Goal: Navigation & Orientation: Find specific page/section

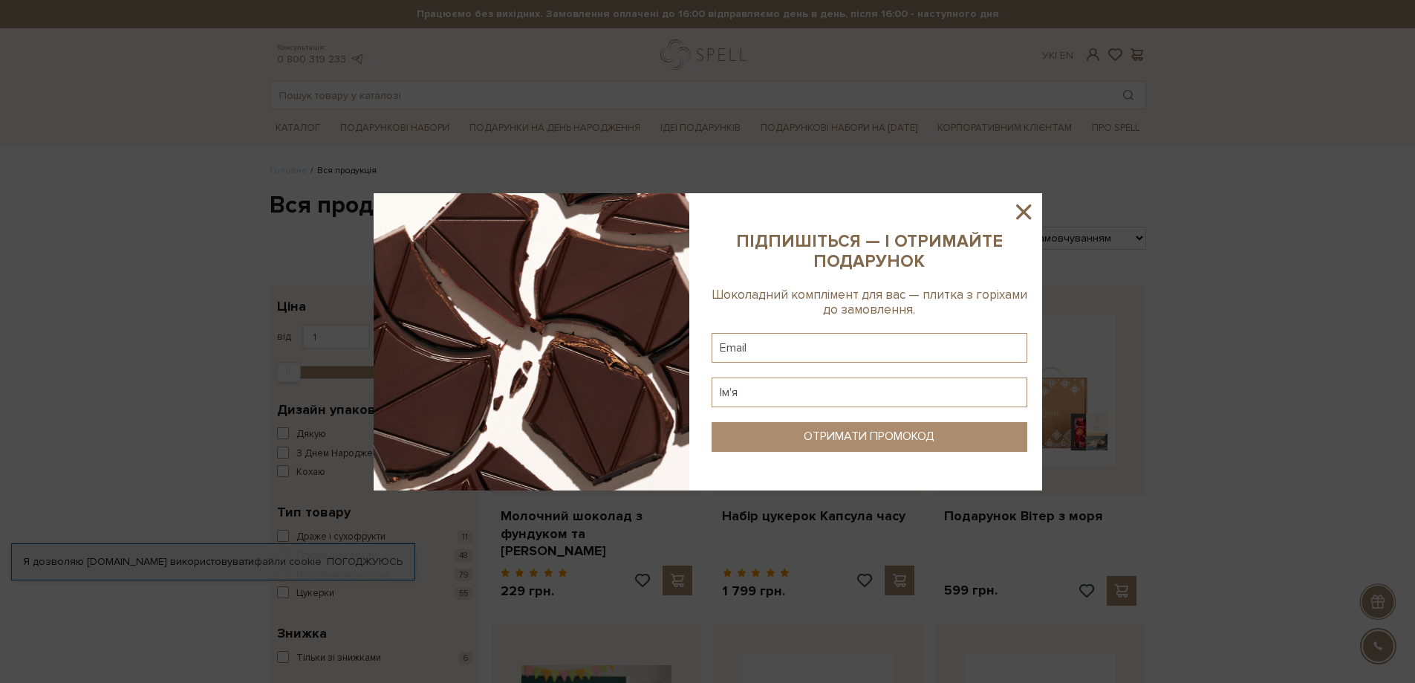
click at [1025, 215] on icon at bounding box center [1023, 211] width 25 height 25
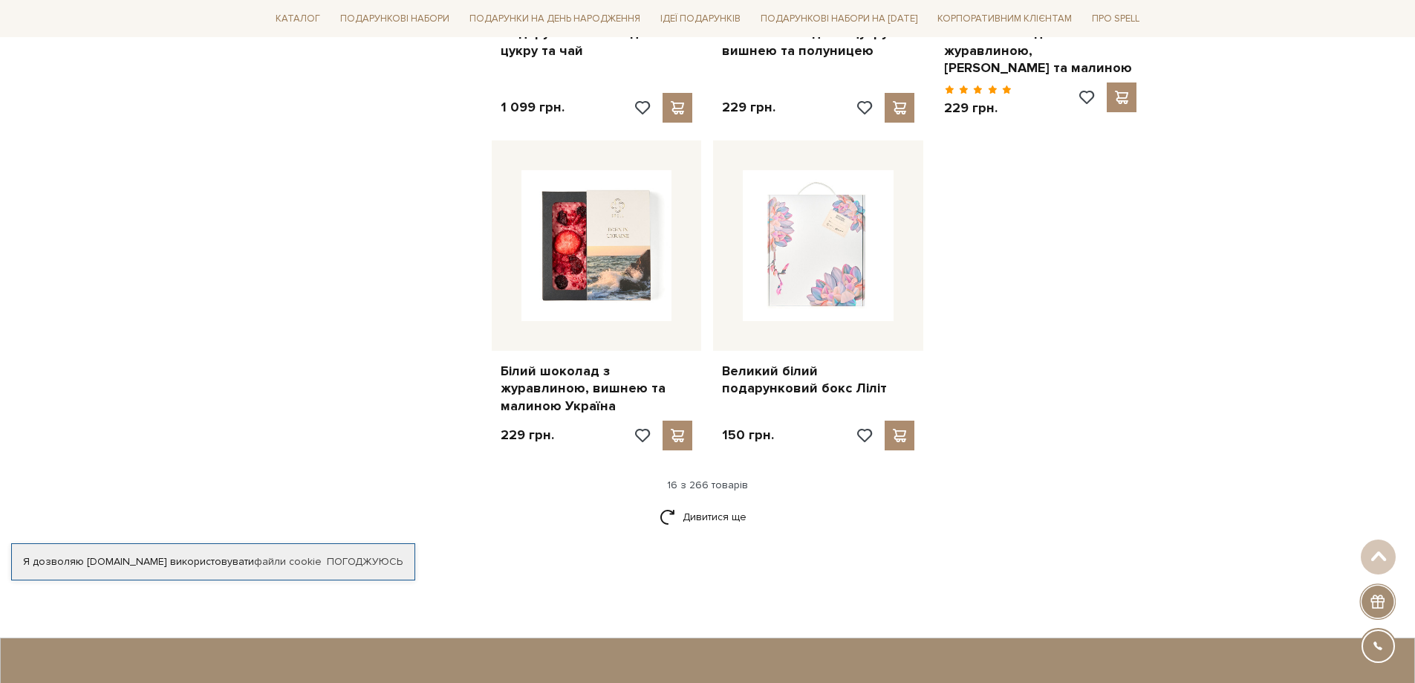
scroll to position [1783, 0]
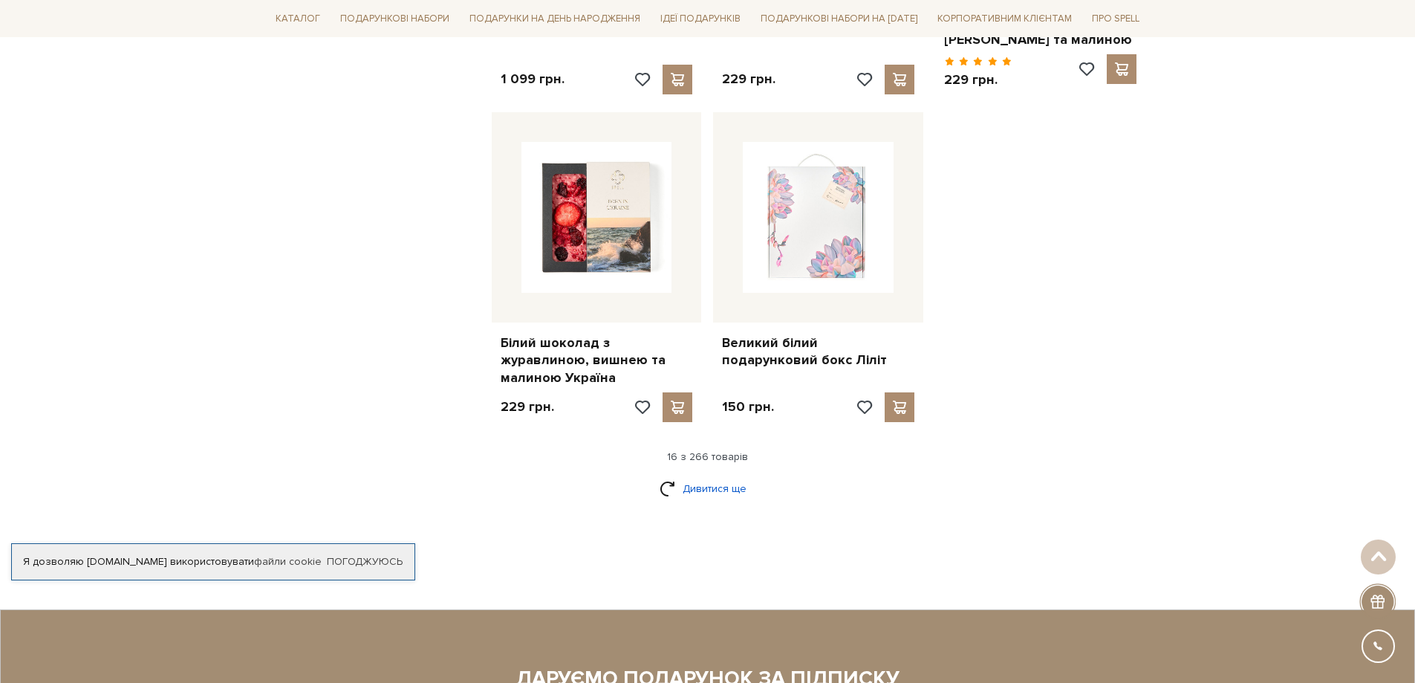
click at [692, 476] on link "Дивитися ще" at bounding box center [708, 489] width 97 height 26
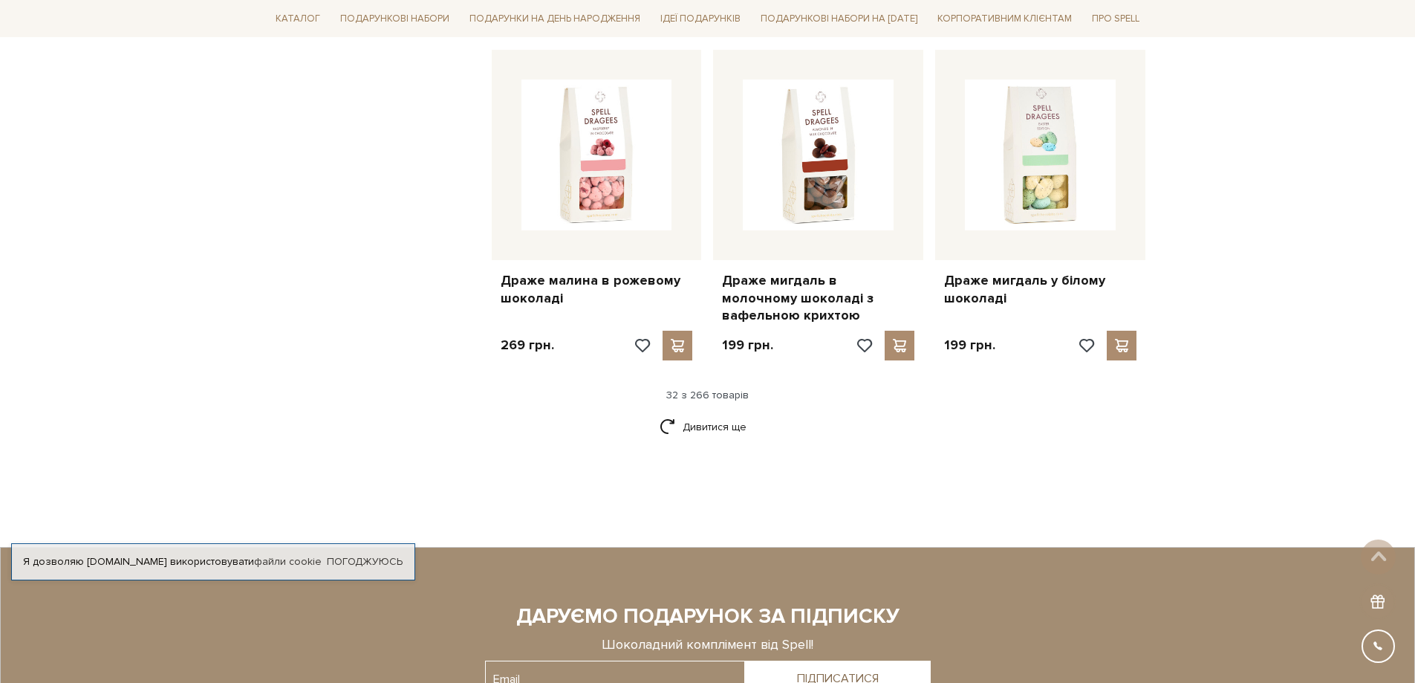
scroll to position [3418, 0]
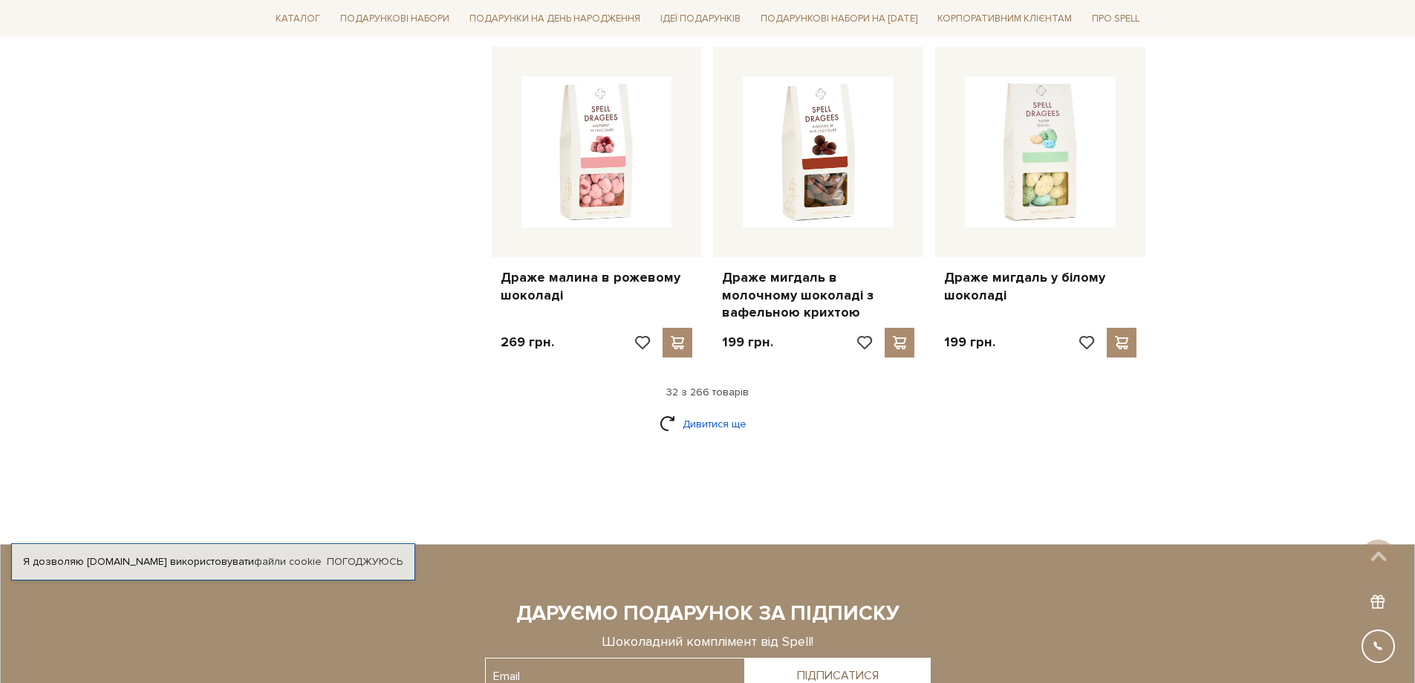
click at [715, 411] on link "Дивитися ще" at bounding box center [708, 424] width 97 height 26
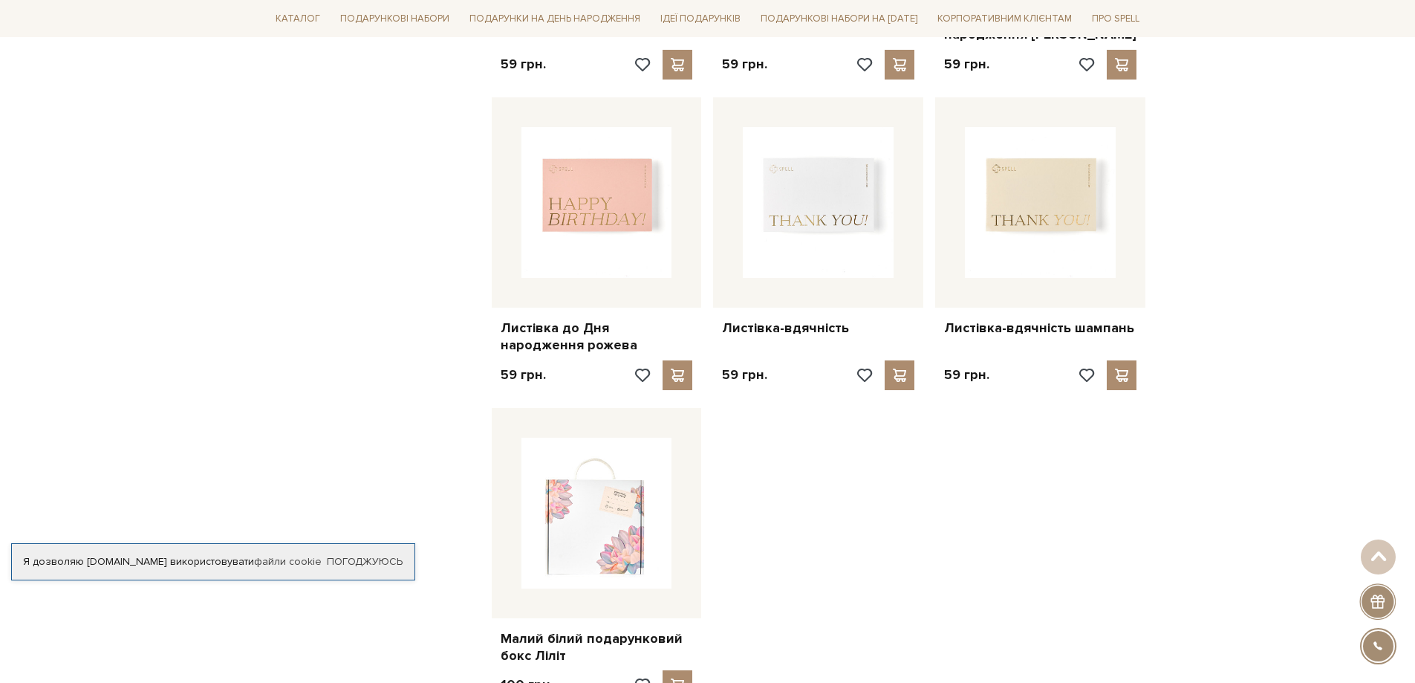
scroll to position [5127, 0]
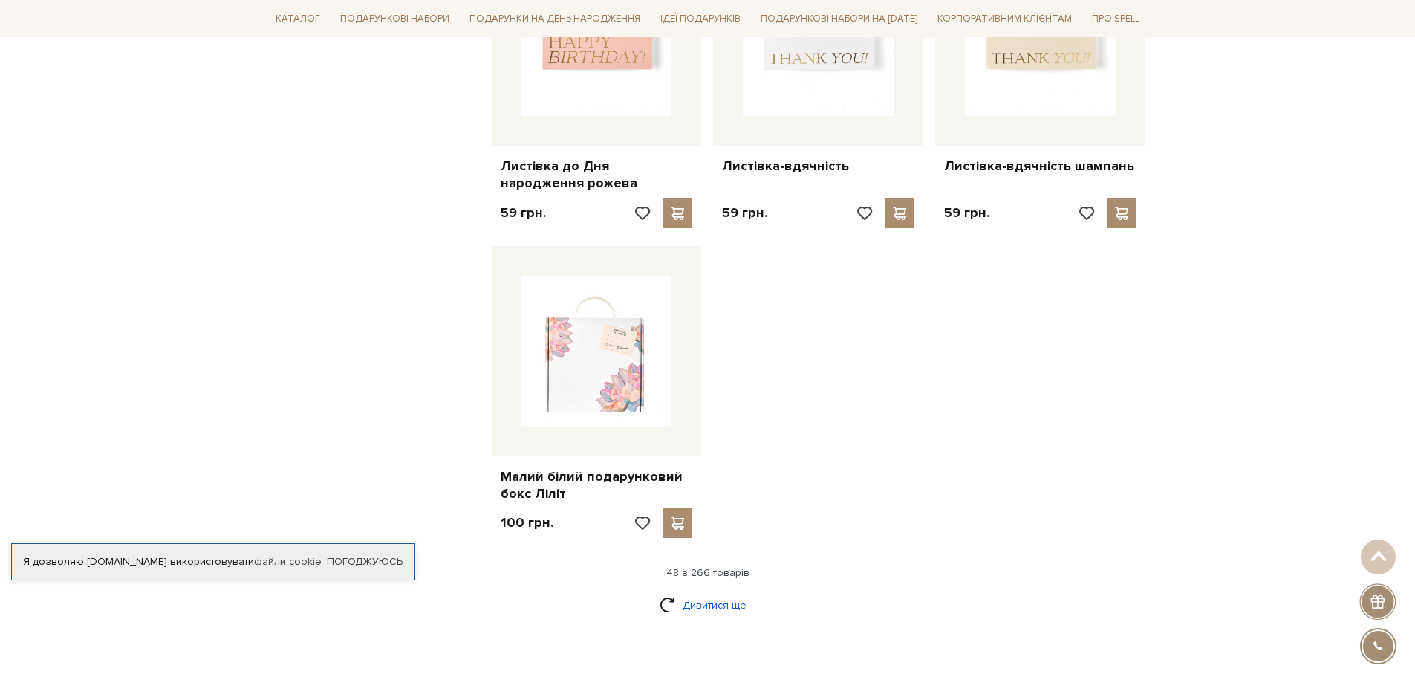
click at [709, 592] on link "Дивитися ще" at bounding box center [708, 605] width 97 height 26
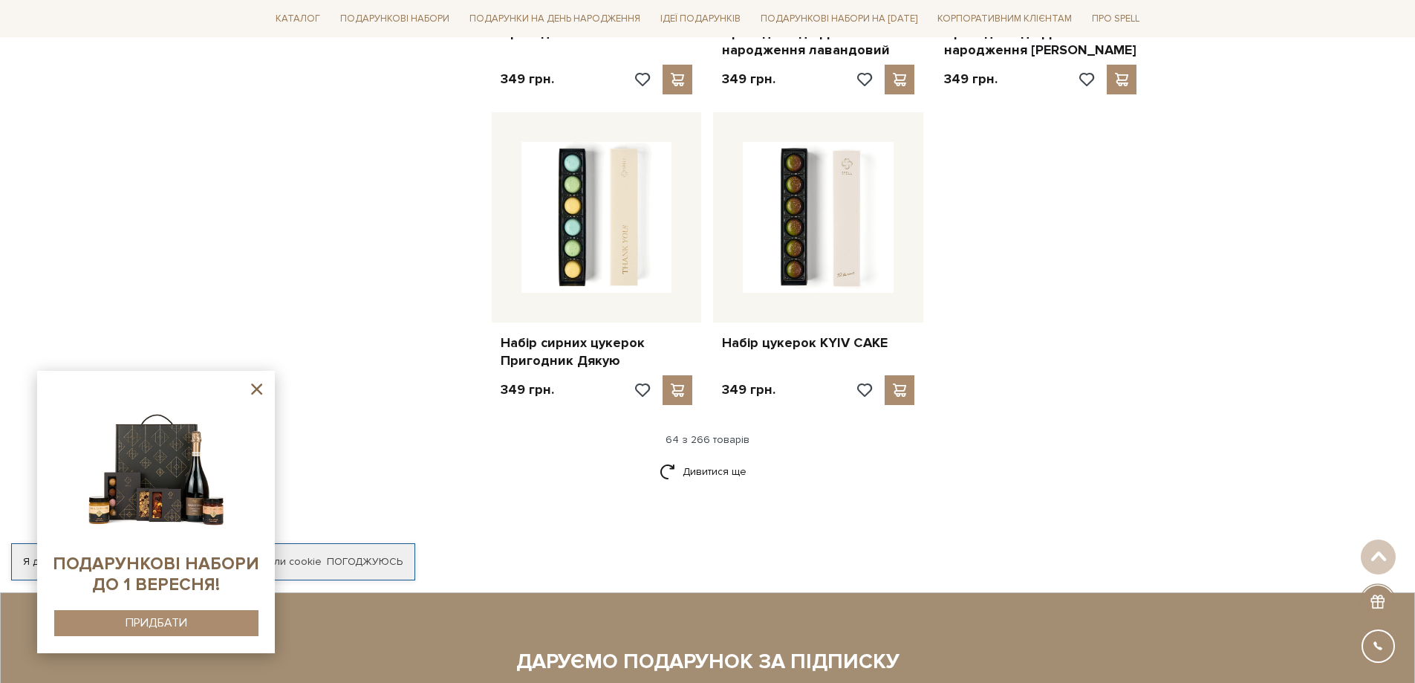
scroll to position [6910, 0]
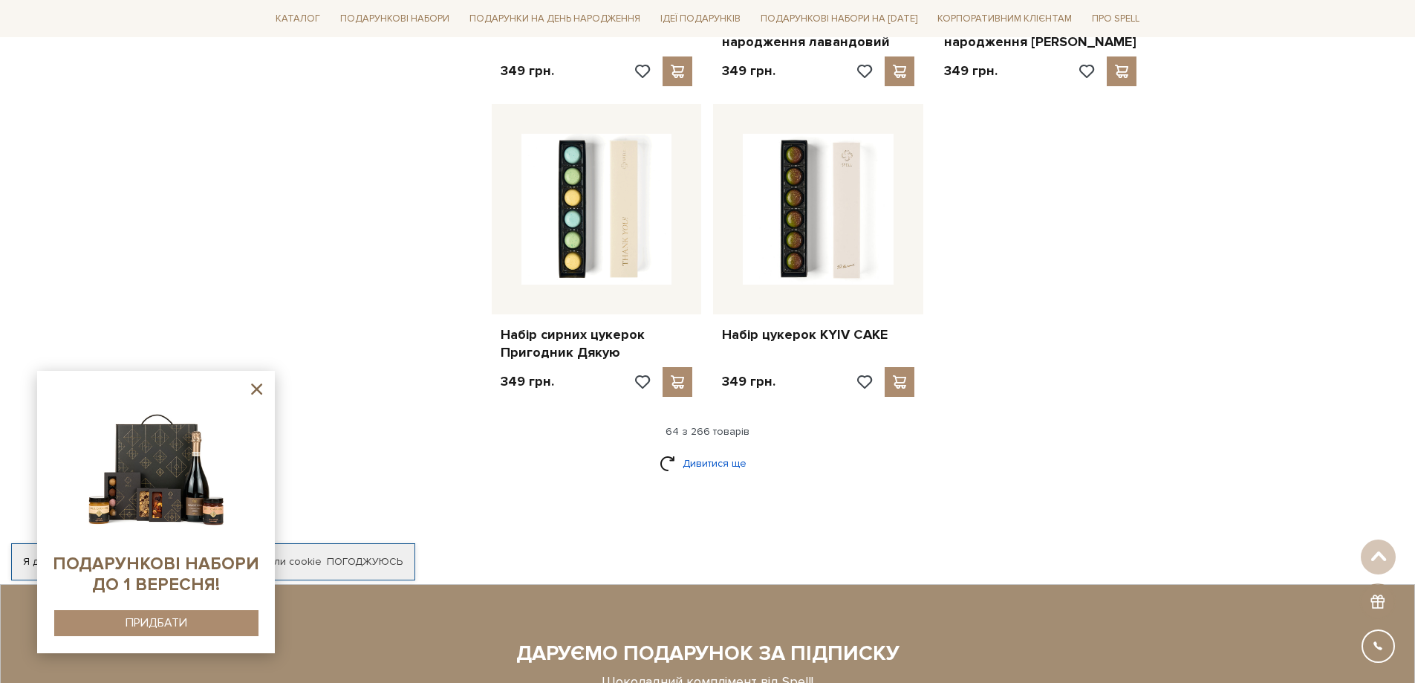
click at [704, 450] on link "Дивитися ще" at bounding box center [708, 463] width 97 height 26
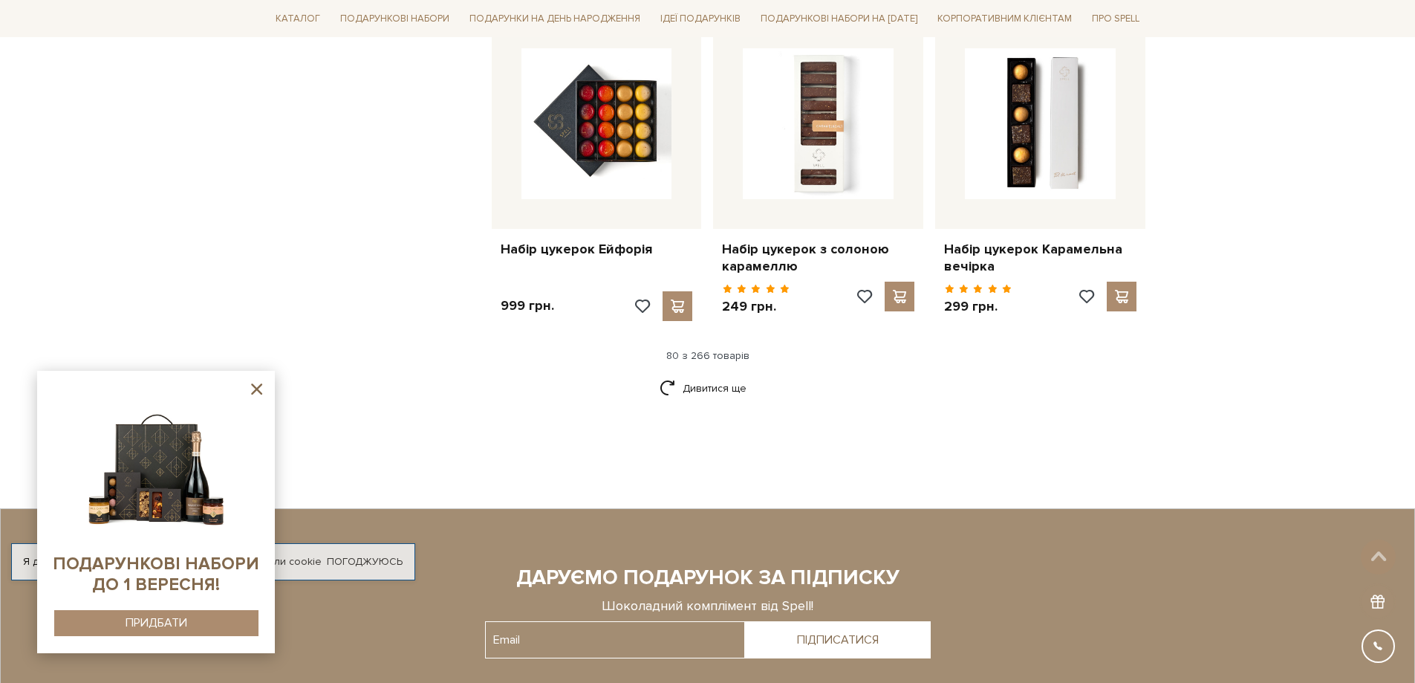
scroll to position [8619, 0]
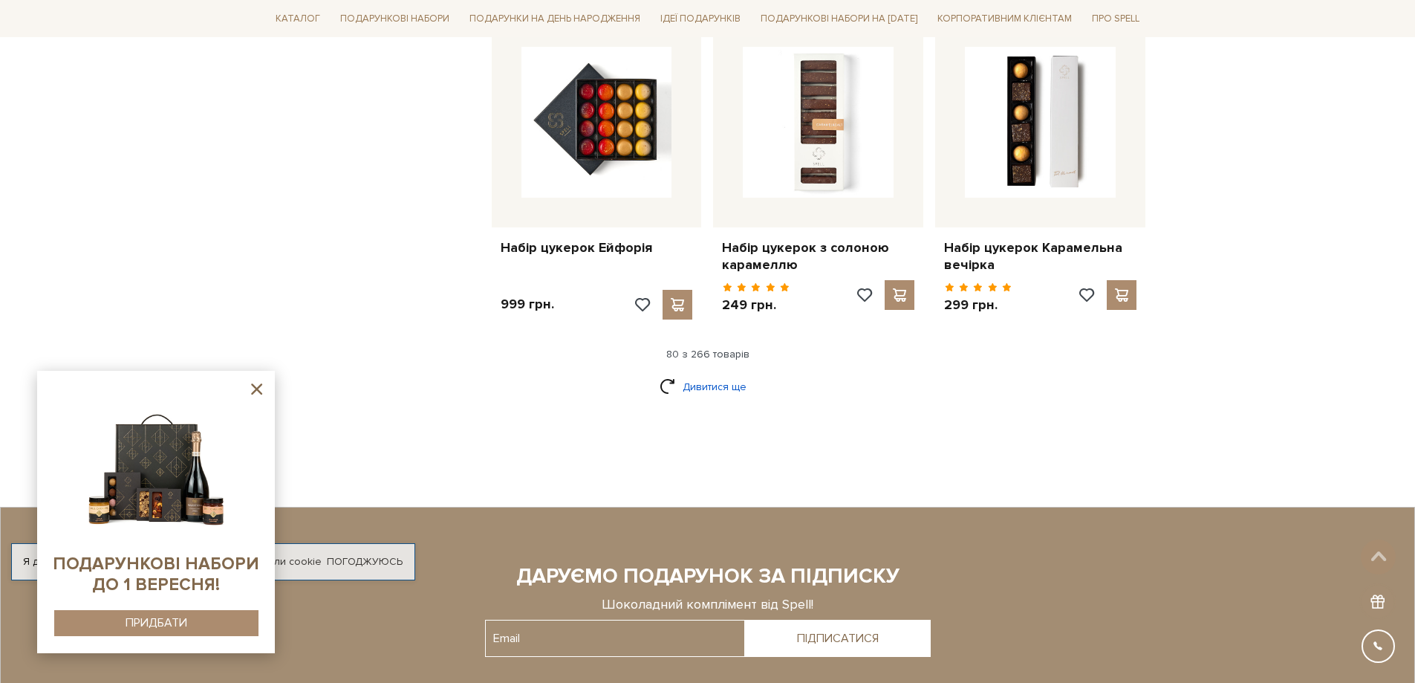
click at [739, 374] on link "Дивитися ще" at bounding box center [708, 387] width 97 height 26
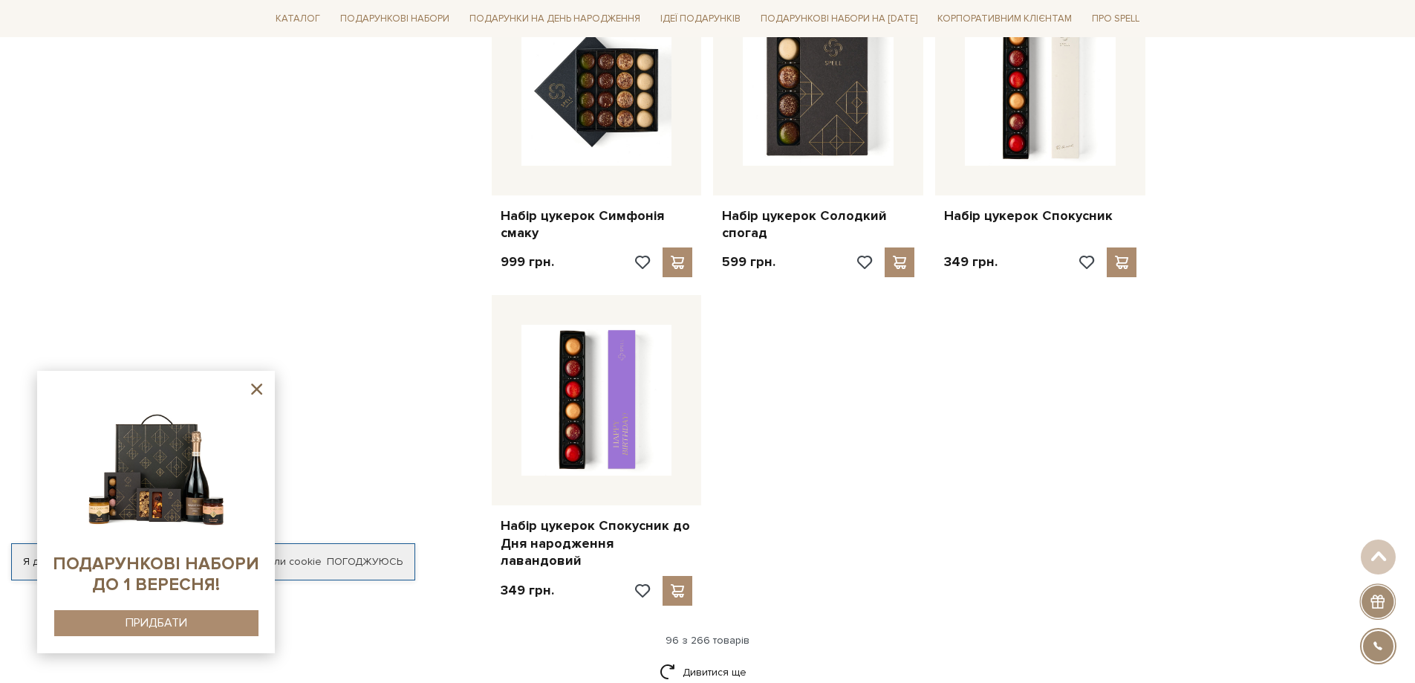
scroll to position [10253, 0]
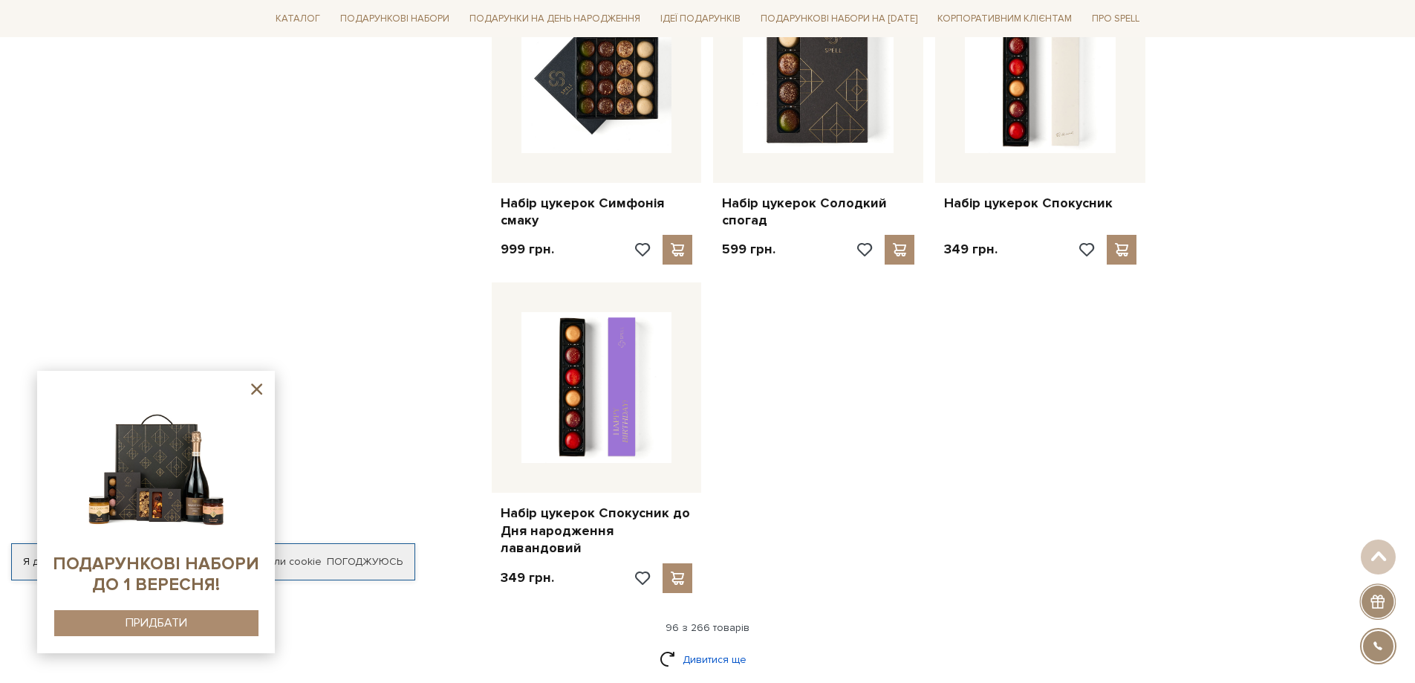
click at [728, 646] on link "Дивитися ще" at bounding box center [708, 659] width 97 height 26
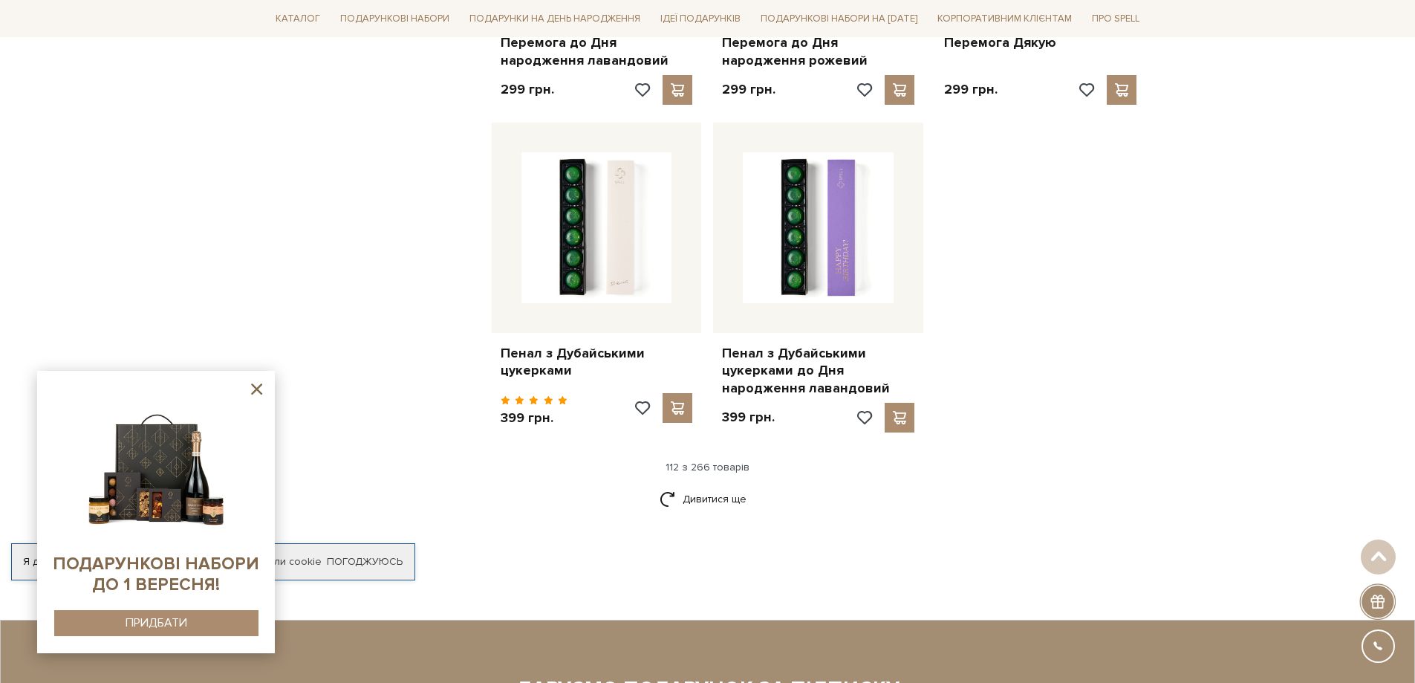
scroll to position [12036, 0]
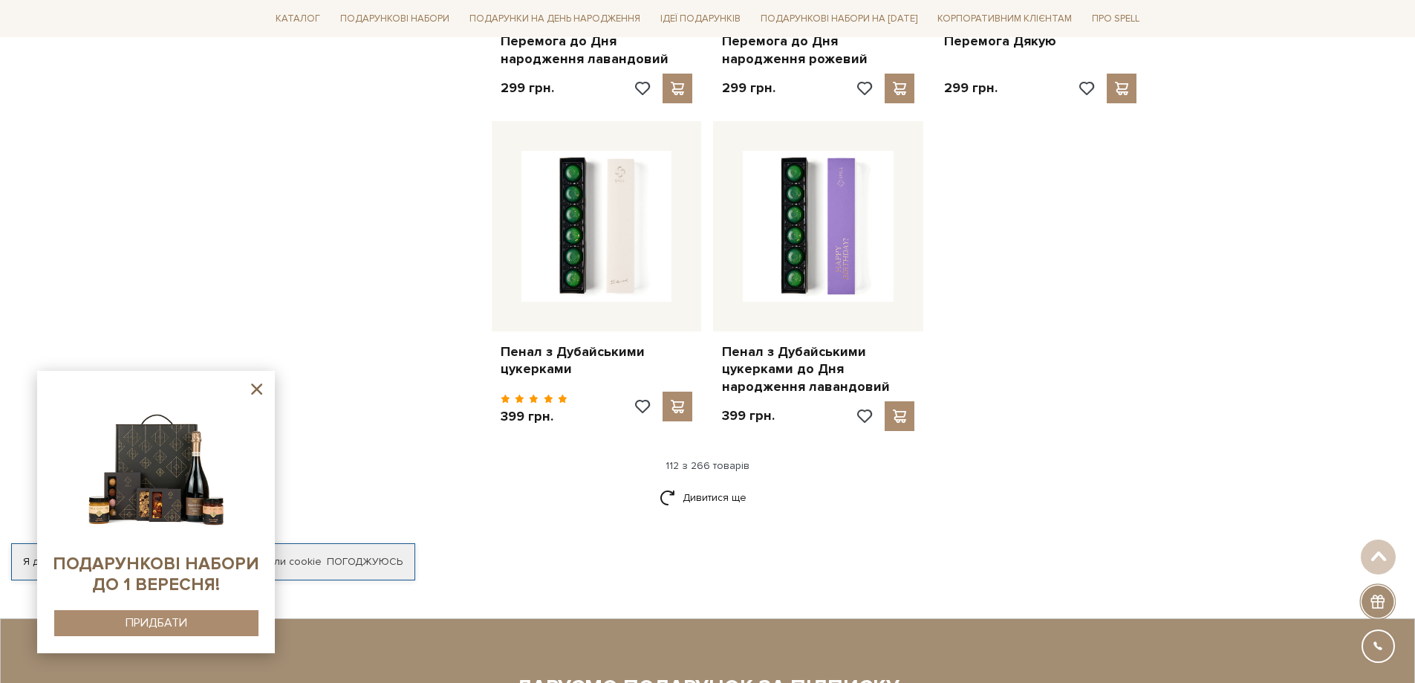
click at [713, 484] on link "Дивитися ще" at bounding box center [708, 497] width 97 height 26
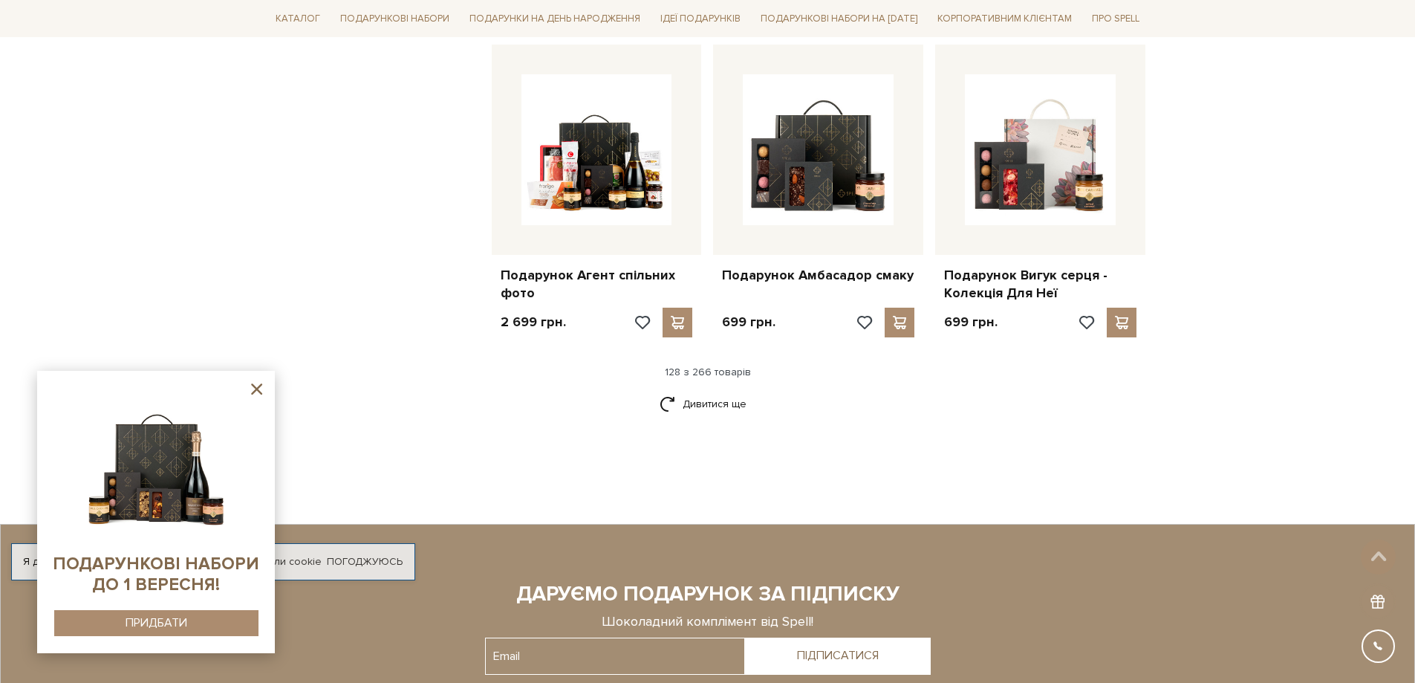
scroll to position [13745, 0]
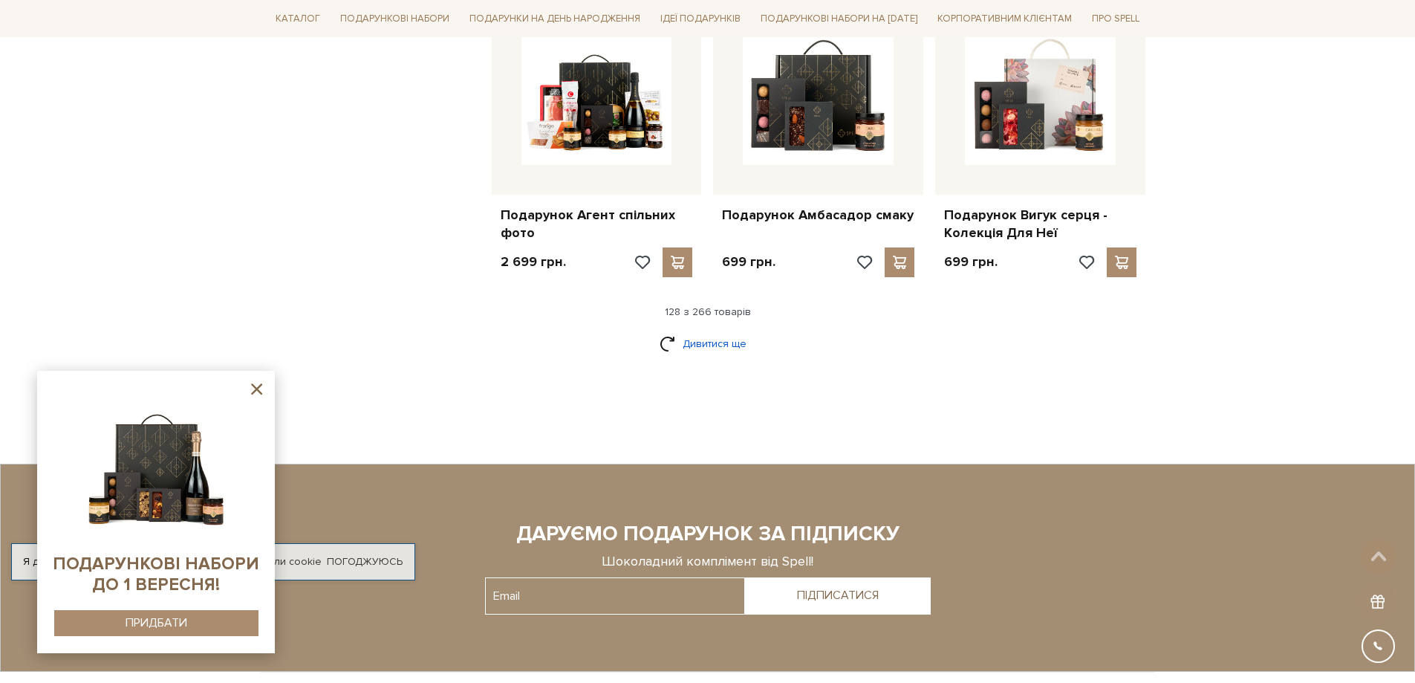
click at [708, 331] on link "Дивитися ще" at bounding box center [708, 344] width 97 height 26
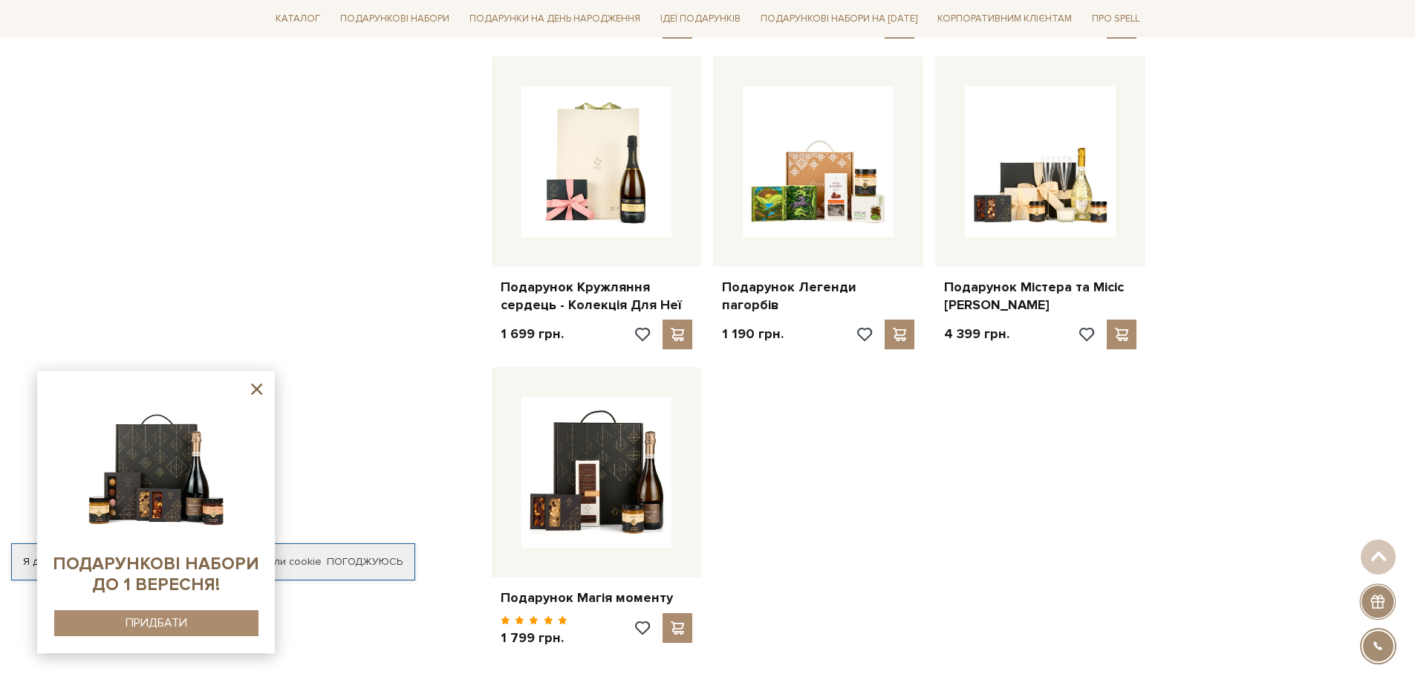
scroll to position [15380, 0]
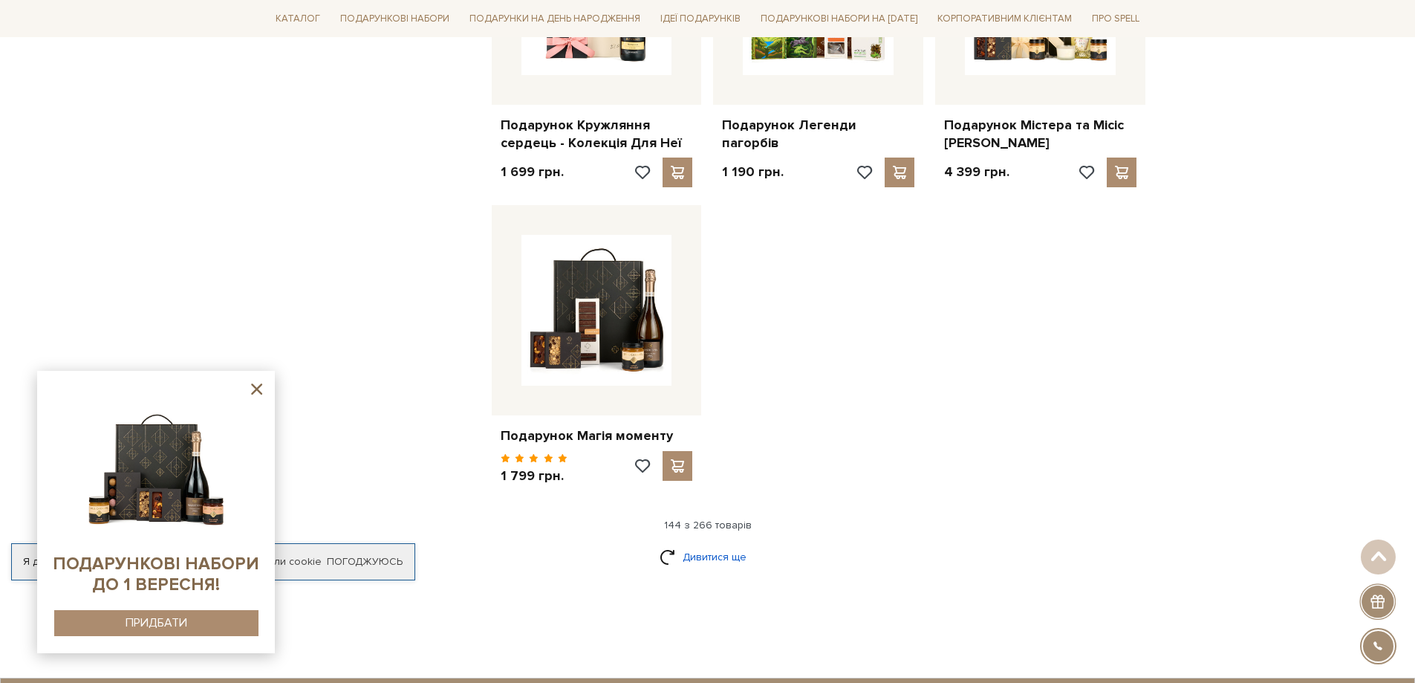
click at [712, 544] on link "Дивитися ще" at bounding box center [708, 557] width 97 height 26
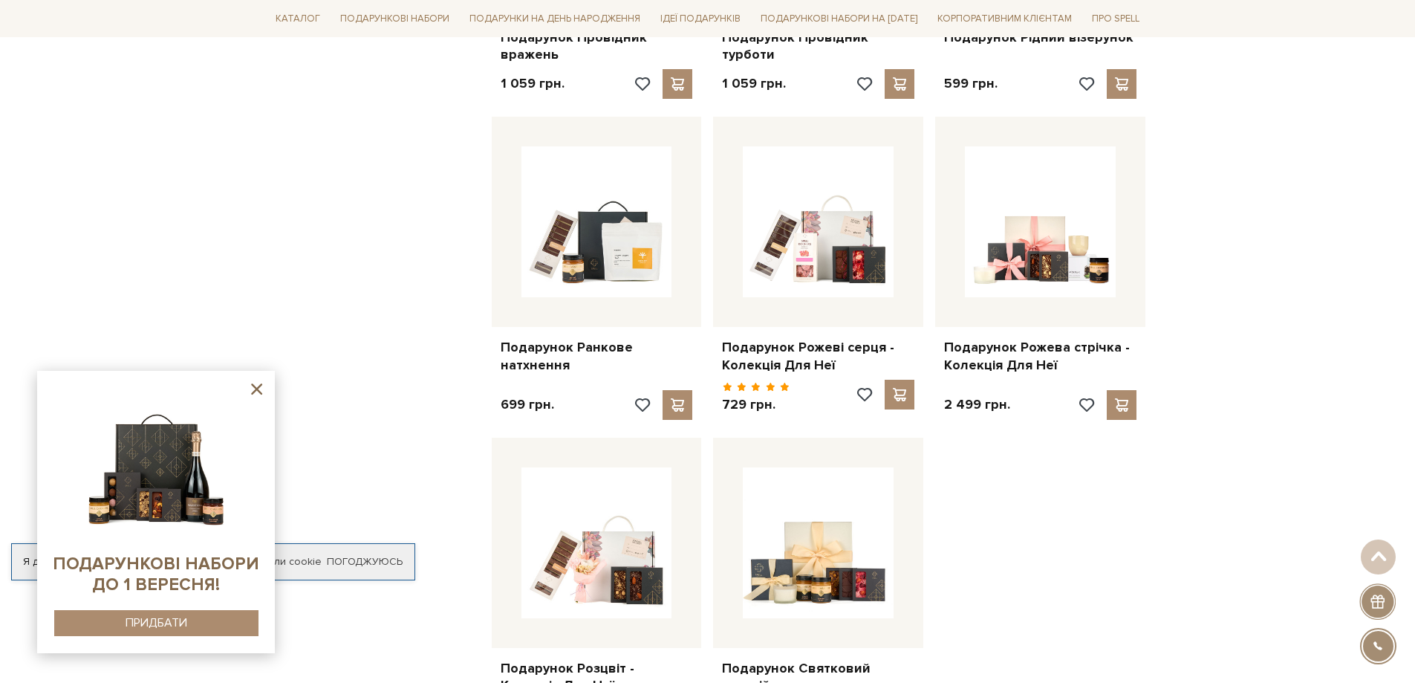
scroll to position [17014, 0]
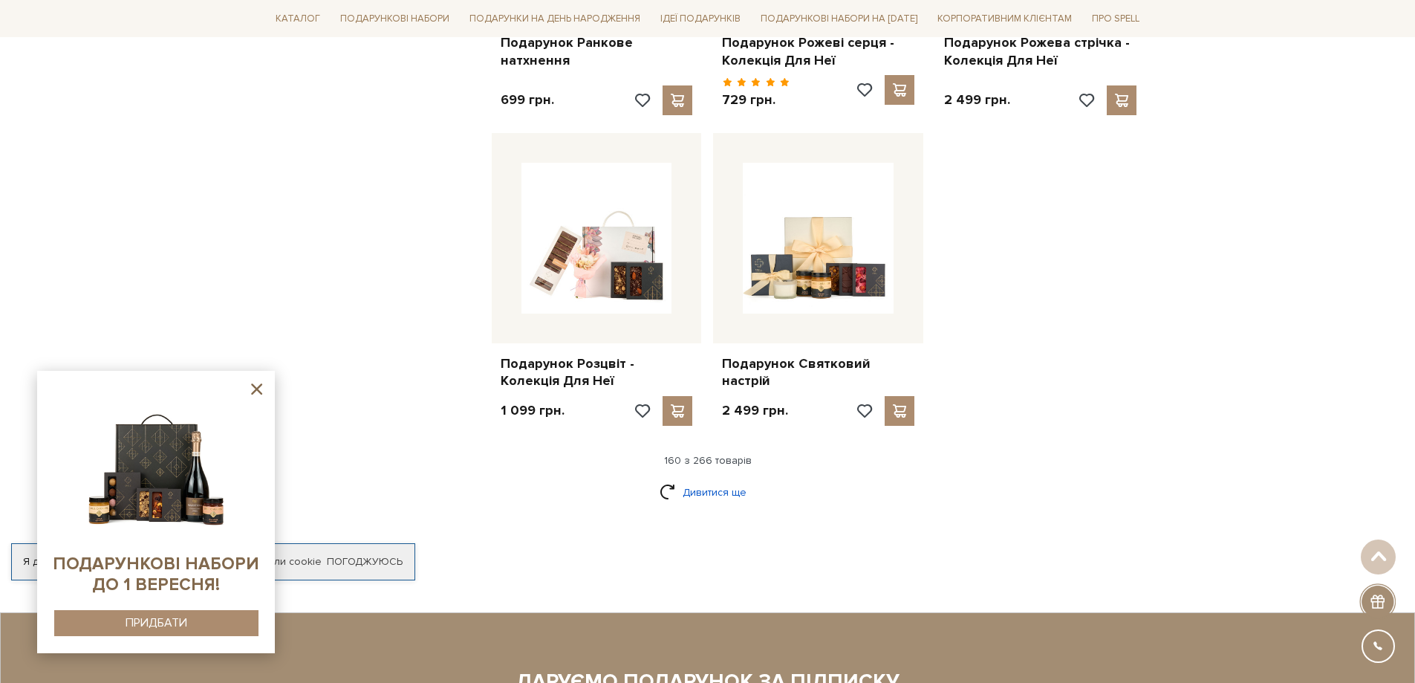
click at [704, 479] on link "Дивитися ще" at bounding box center [708, 492] width 97 height 26
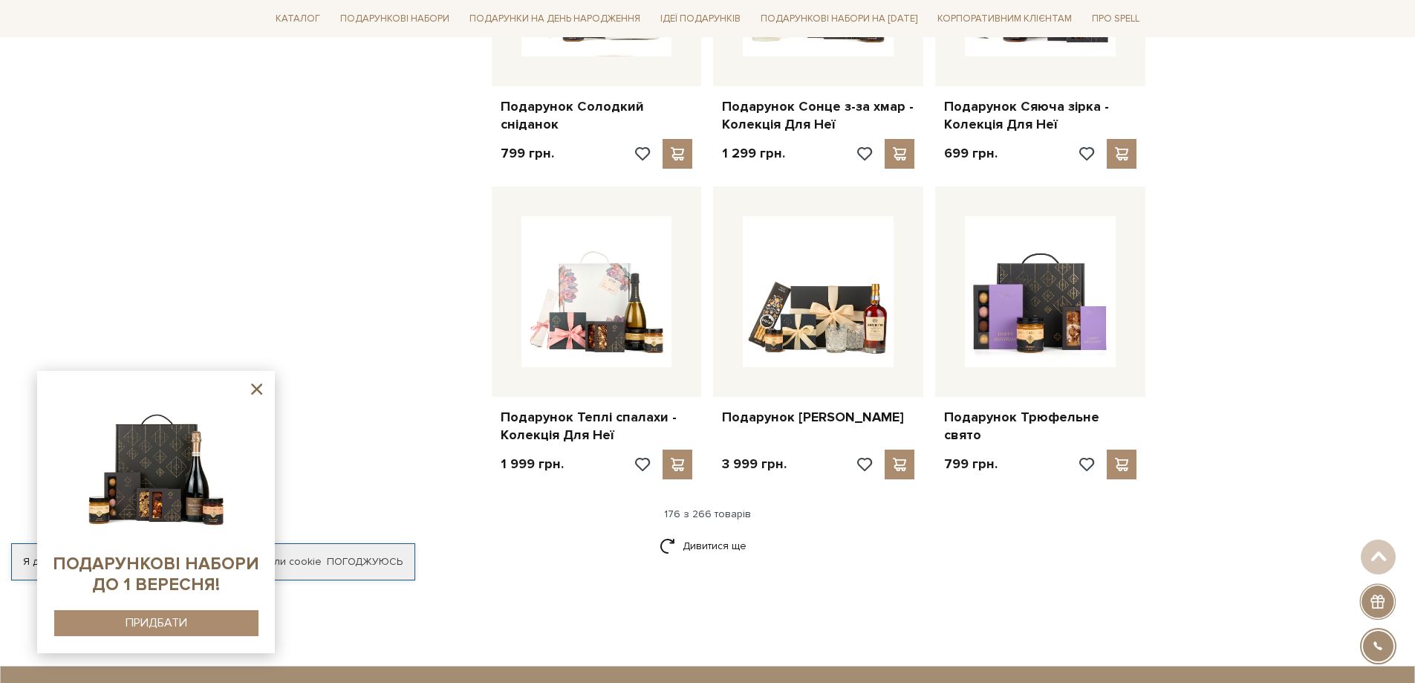
scroll to position [18723, 0]
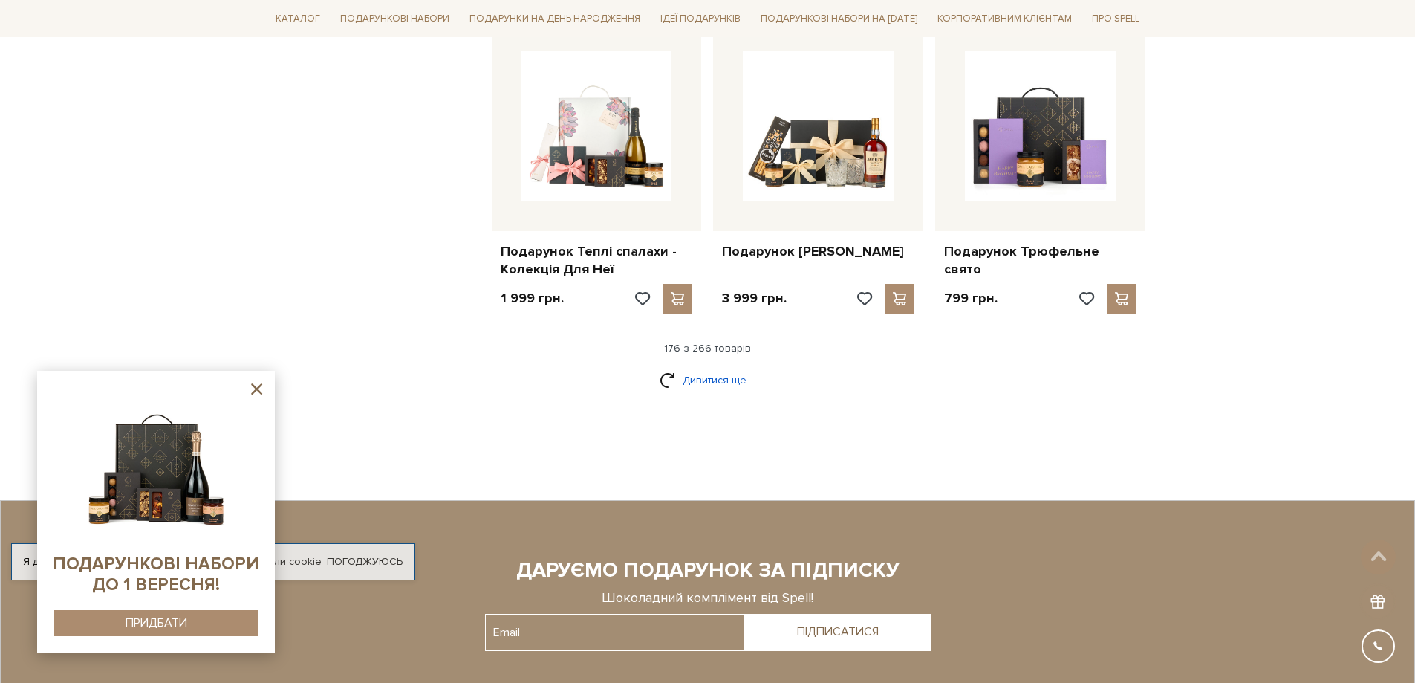
click at [718, 367] on link "Дивитися ще" at bounding box center [708, 380] width 97 height 26
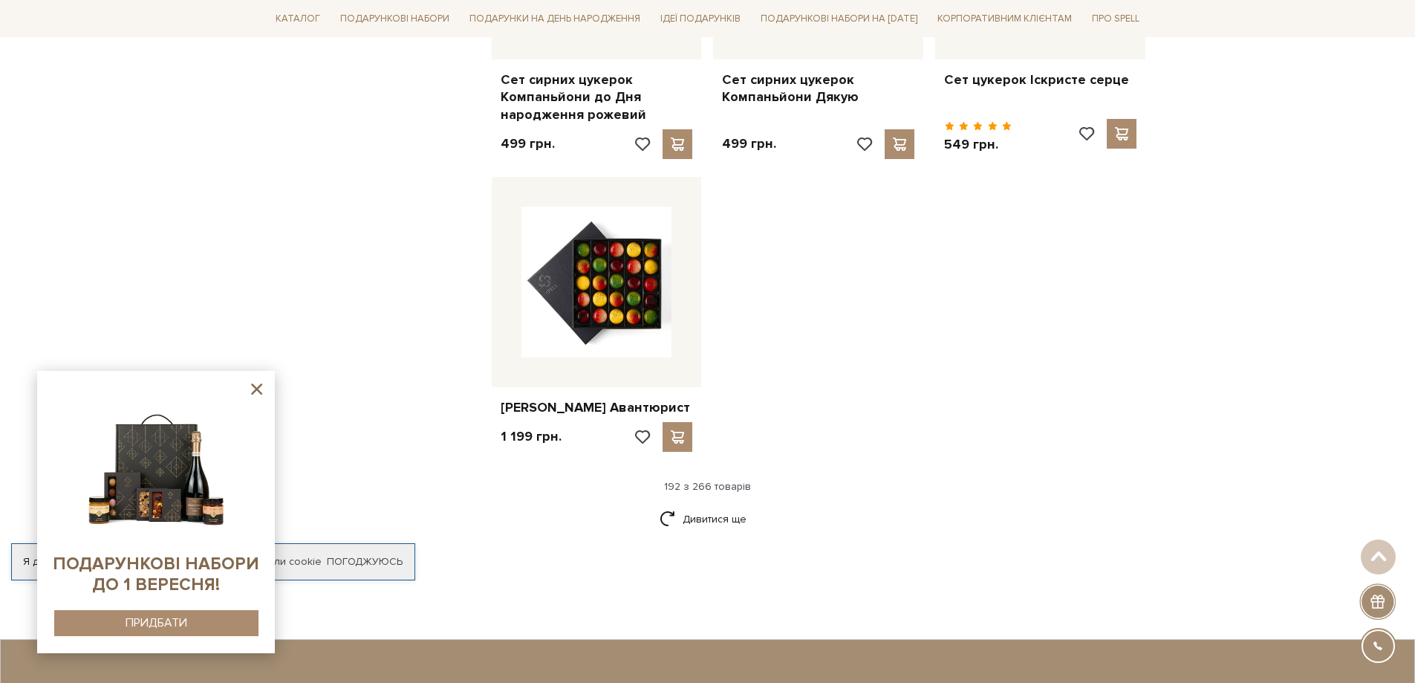
scroll to position [20283, 0]
